Goal: Find specific page/section: Find specific page/section

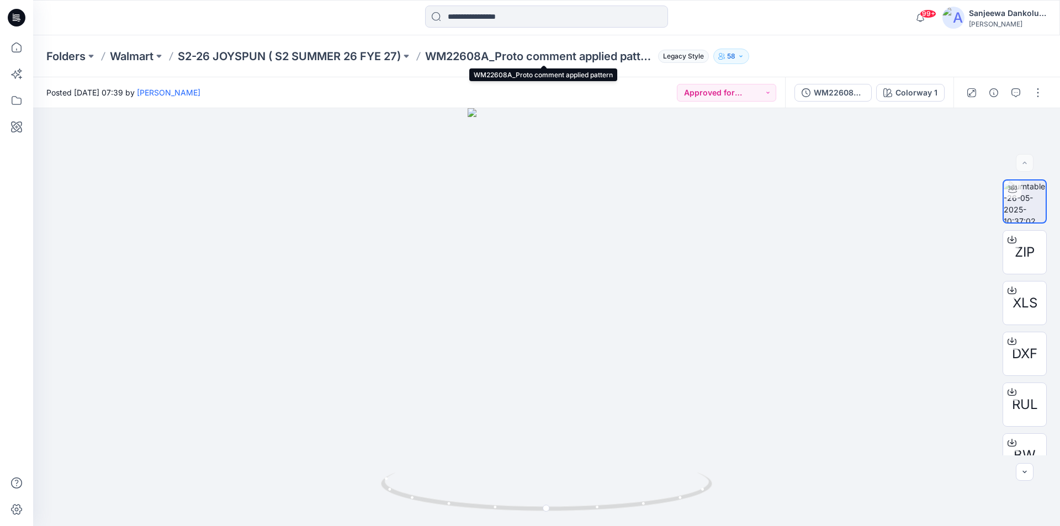
click at [489, 50] on p "WM22608A_Proto comment applied pattern" at bounding box center [539, 56] width 229 height 15
click at [488, 55] on p "WM22608A_Proto comment applied pattern" at bounding box center [539, 56] width 229 height 15
click at [20, 10] on icon at bounding box center [17, 18] width 18 height 18
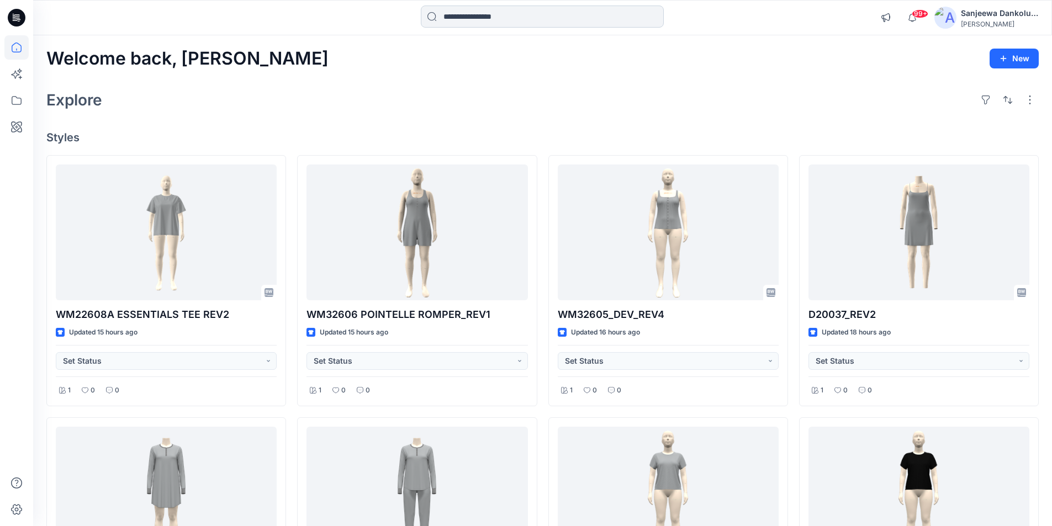
click at [518, 20] on input at bounding box center [542, 17] width 243 height 22
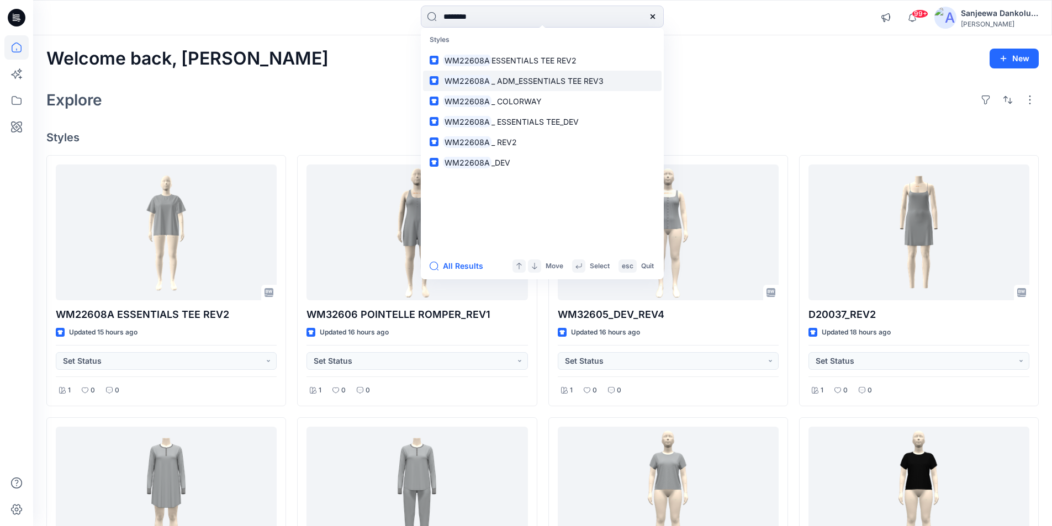
type input "********"
click at [522, 83] on span "_ ADM_ESSENTIALS TEE REV3" at bounding box center [548, 80] width 112 height 9
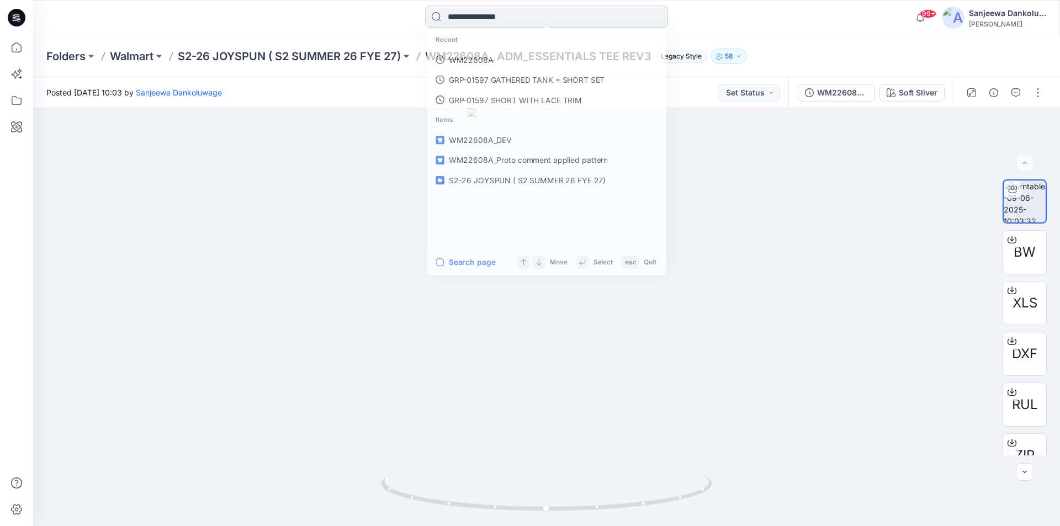
click at [497, 14] on input at bounding box center [546, 17] width 243 height 22
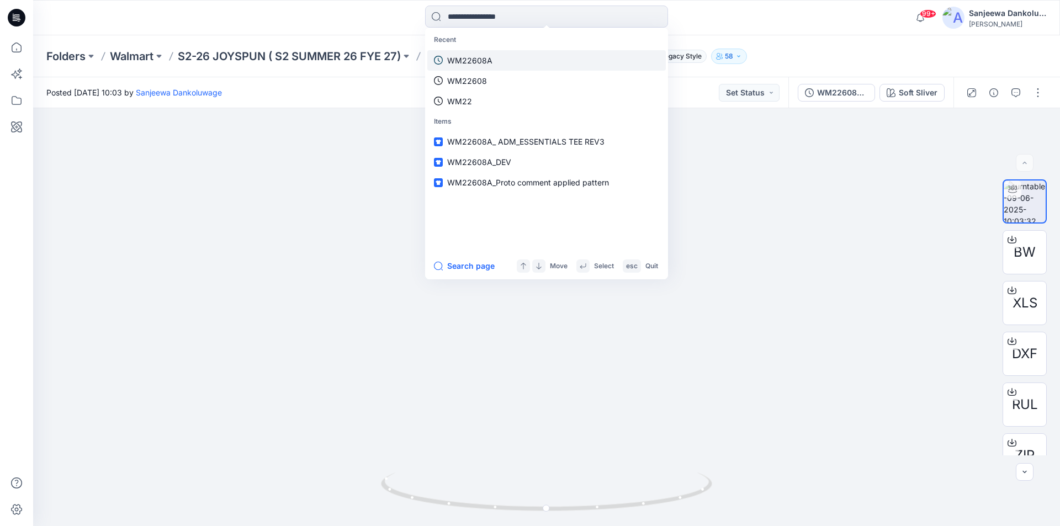
click at [490, 62] on p "WM22608A" at bounding box center [469, 61] width 45 height 12
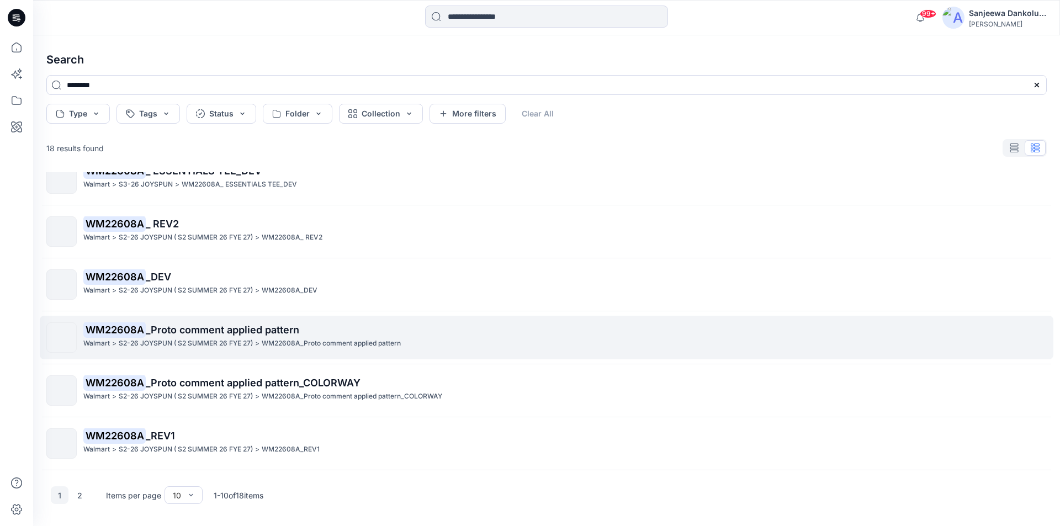
scroll to position [229, 0]
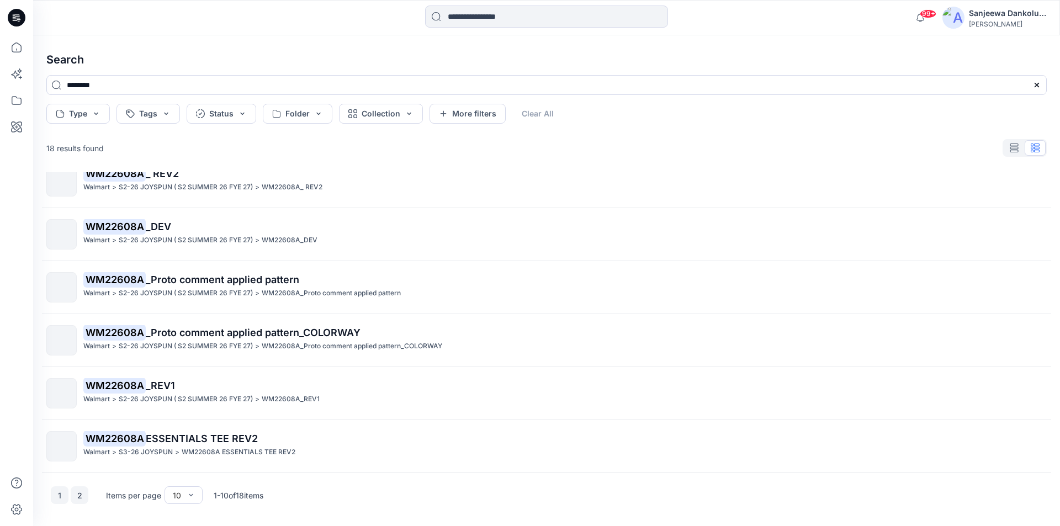
click at [80, 497] on button "2" at bounding box center [80, 496] width 18 height 18
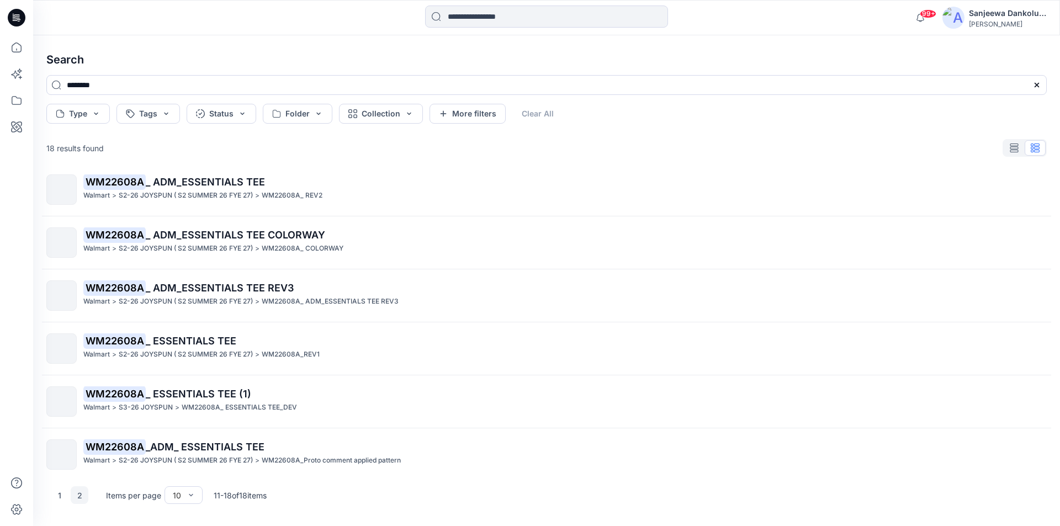
scroll to position [0, 0]
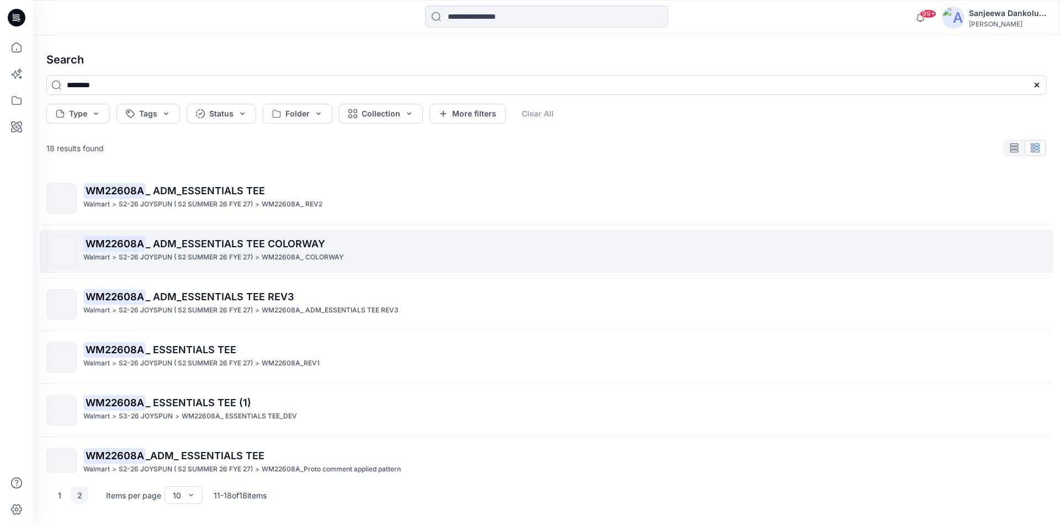
click at [216, 248] on span "_ ADM_ESSENTIALS TEE COLORWAY" at bounding box center [236, 244] width 180 height 12
